Goal: Complete application form: Complete application form

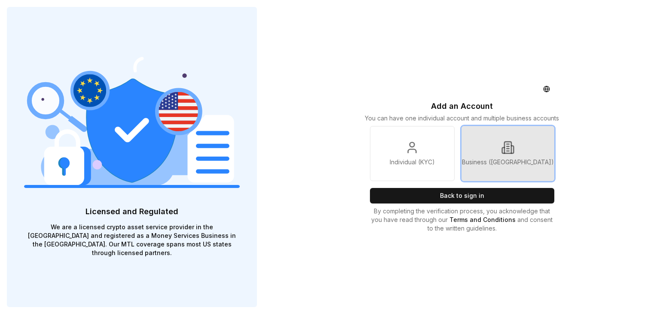
click at [518, 154] on link "Business ([GEOGRAPHIC_DATA])" at bounding box center [508, 153] width 93 height 55
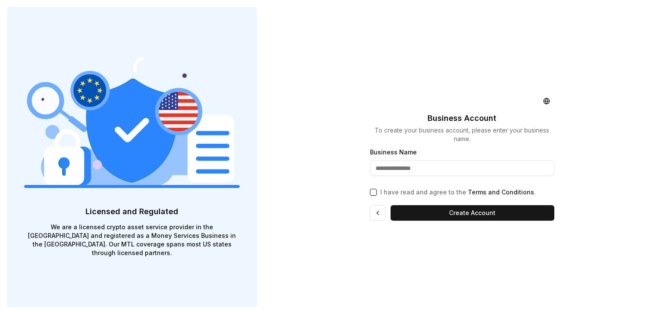
click at [454, 172] on input "Business Name" at bounding box center [462, 167] width 184 height 15
type input "**********"
click at [373, 189] on button "I have read and agree to the Terms and Conditions ." at bounding box center [373, 192] width 7 height 7
click at [468, 216] on button "Create Account" at bounding box center [473, 212] width 164 height 15
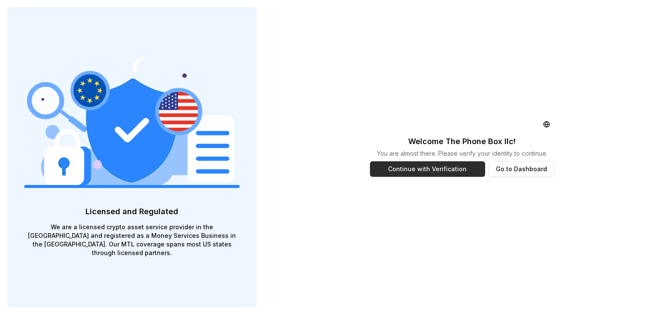
click at [447, 170] on button "Continue with Verification" at bounding box center [427, 168] width 115 height 15
